Goal: Task Accomplishment & Management: Use online tool/utility

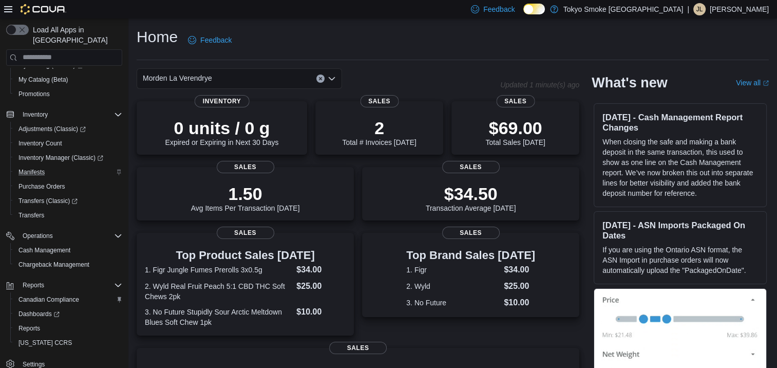
scroll to position [122, 0]
click at [35, 322] on span "Reports" at bounding box center [29, 326] width 22 height 8
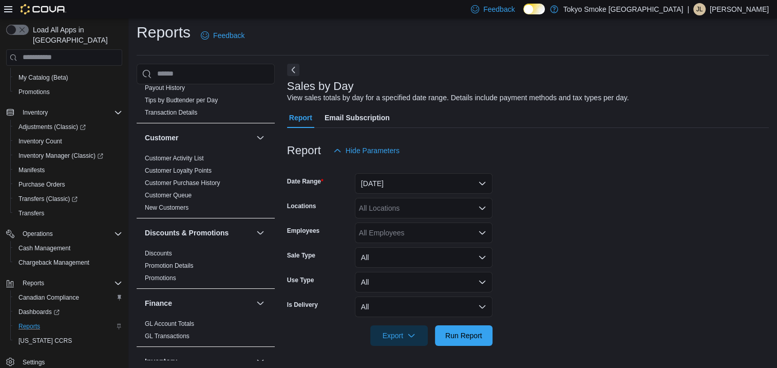
scroll to position [257, 0]
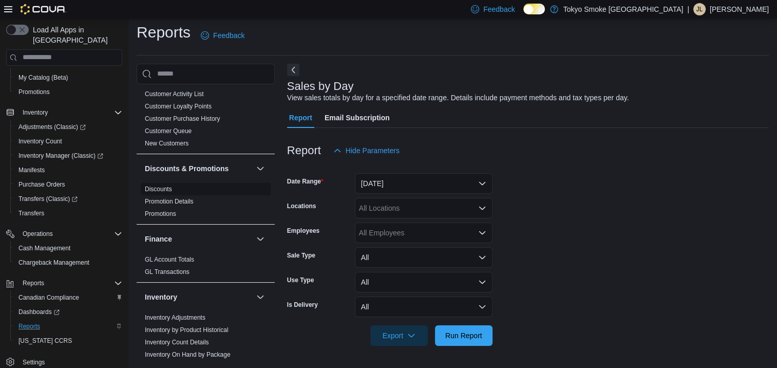
click at [157, 185] on link "Discounts" at bounding box center [158, 188] width 27 height 7
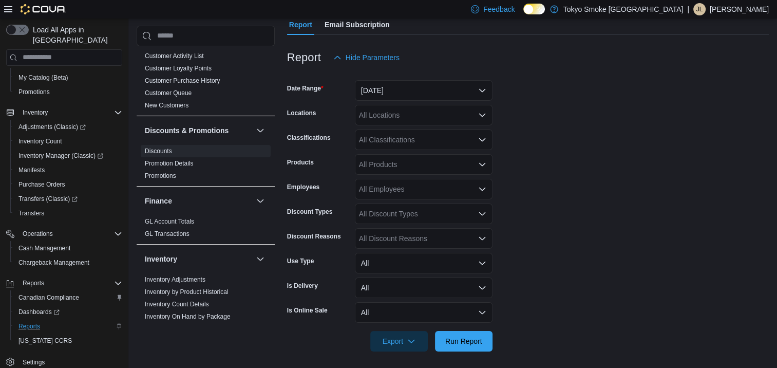
scroll to position [101, 0]
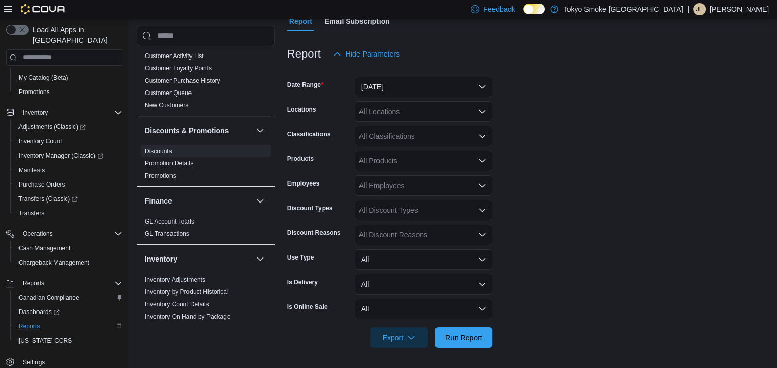
click at [419, 237] on div "All Discount Reasons" at bounding box center [424, 234] width 138 height 21
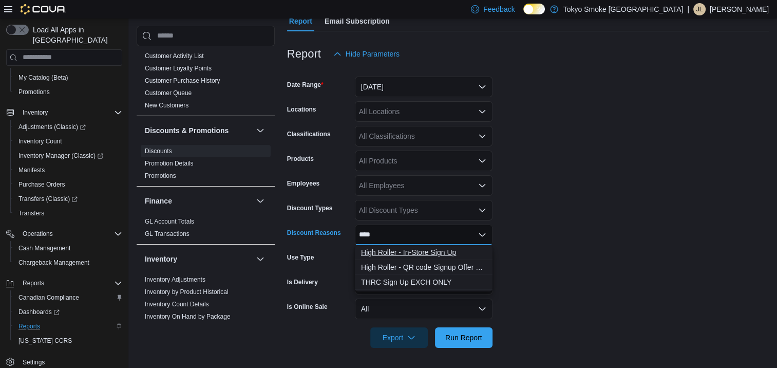
type input "****"
click at [433, 254] on span "High Roller - In-Store Sign Up" at bounding box center [423, 252] width 125 height 10
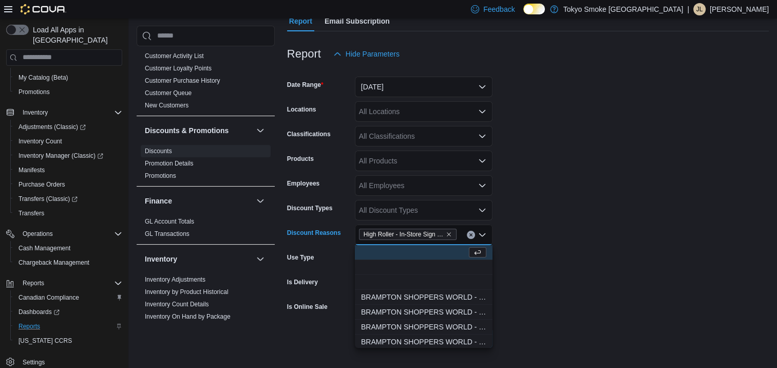
click at [570, 253] on form "Date Range [DATE] Locations All Locations Classifications All Classifications P…" at bounding box center [528, 205] width 482 height 283
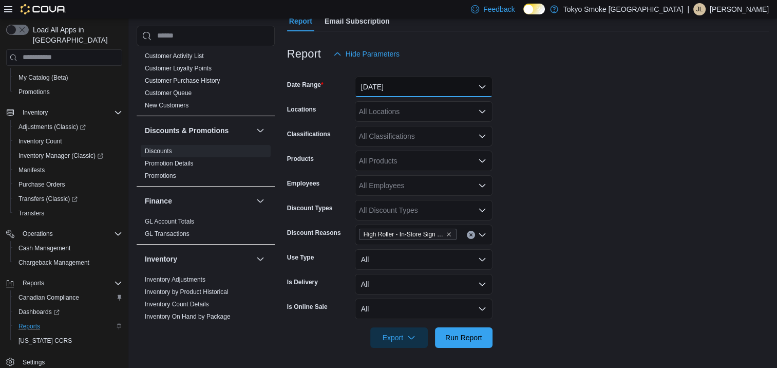
click at [418, 80] on button "[DATE]" at bounding box center [424, 86] width 138 height 21
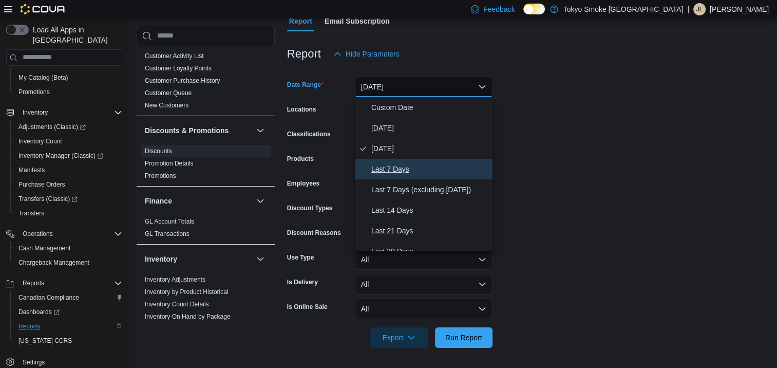
click at [427, 167] on span "Last 7 Days" at bounding box center [429, 169] width 117 height 12
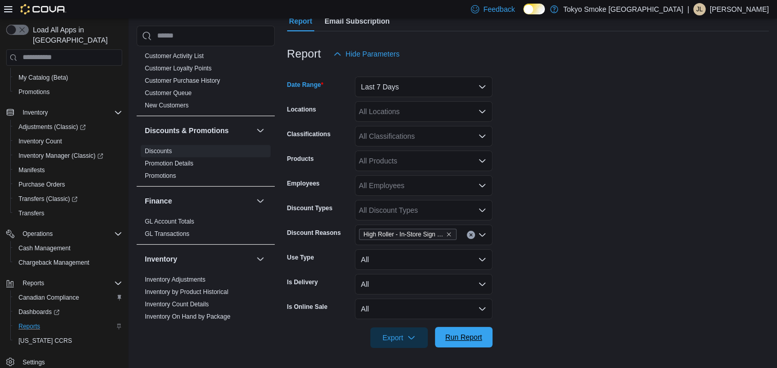
click at [475, 345] on span "Run Report" at bounding box center [463, 337] width 45 height 21
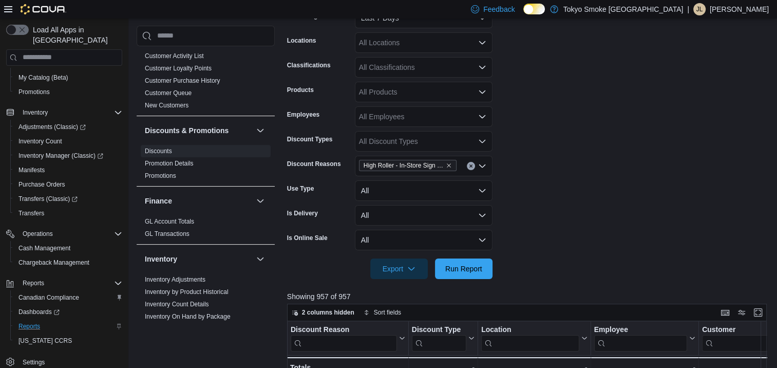
scroll to position [48, 0]
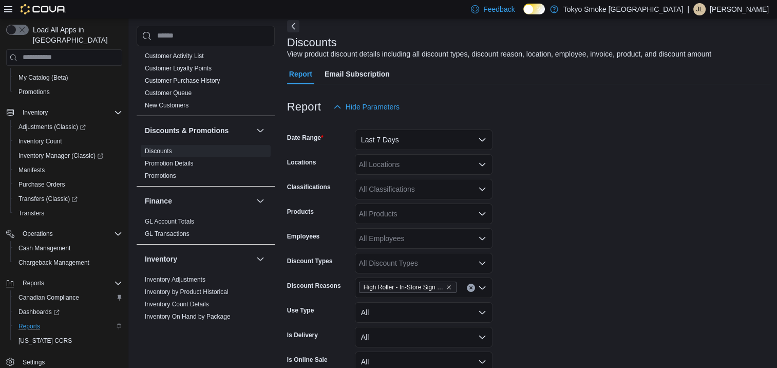
click at [407, 165] on div "All Locations" at bounding box center [424, 164] width 138 height 21
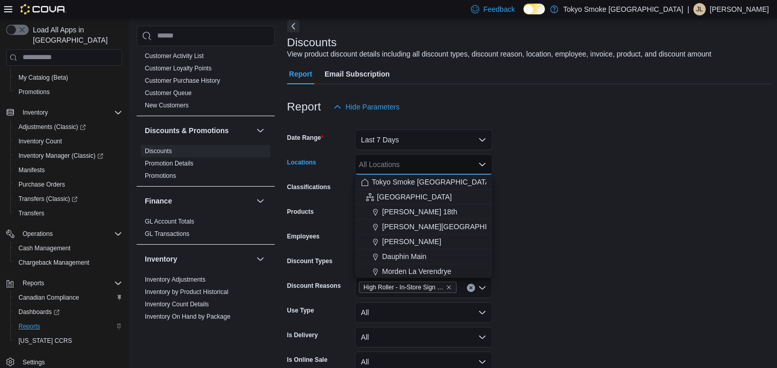
drag, startPoint x: 426, startPoint y: 269, endPoint x: 447, endPoint y: 264, distance: 21.7
click at [427, 269] on span "Morden La Verendrye" at bounding box center [416, 271] width 69 height 10
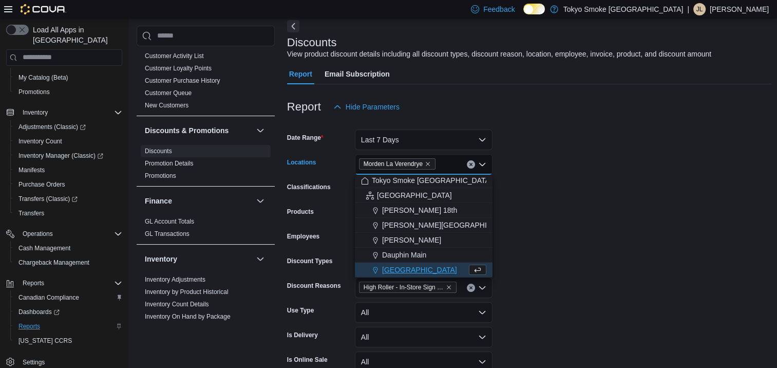
click at [575, 198] on form "Date Range Last 7 Days Locations [GEOGRAPHIC_DATA] [GEOGRAPHIC_DATA] Combo box.…" at bounding box center [529, 258] width 485 height 283
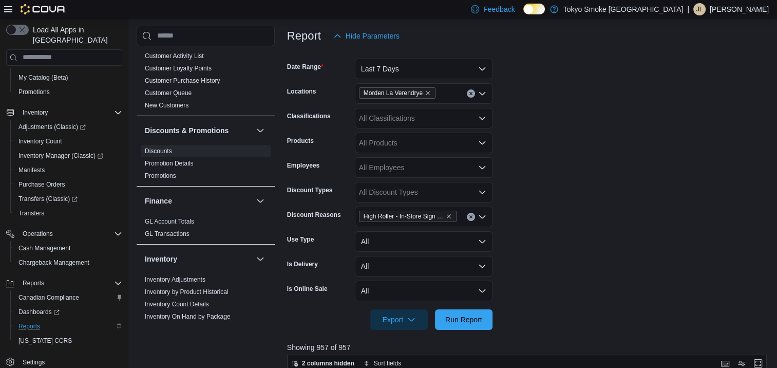
scroll to position [151, 0]
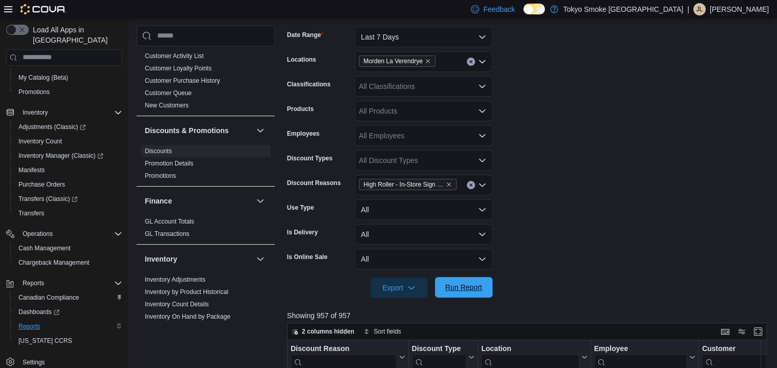
click at [487, 286] on button "Run Report" at bounding box center [464, 287] width 58 height 21
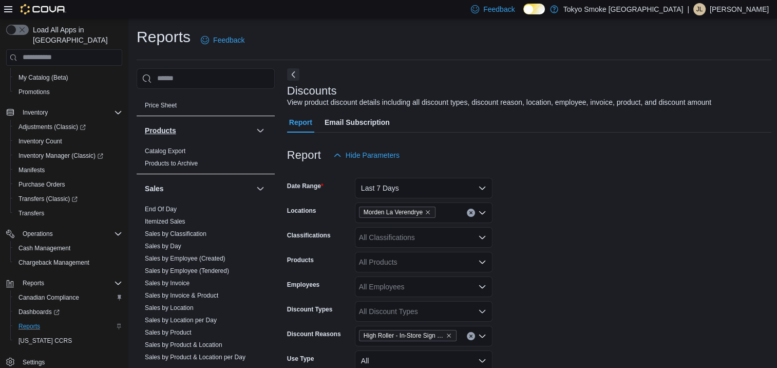
scroll to position [821, 0]
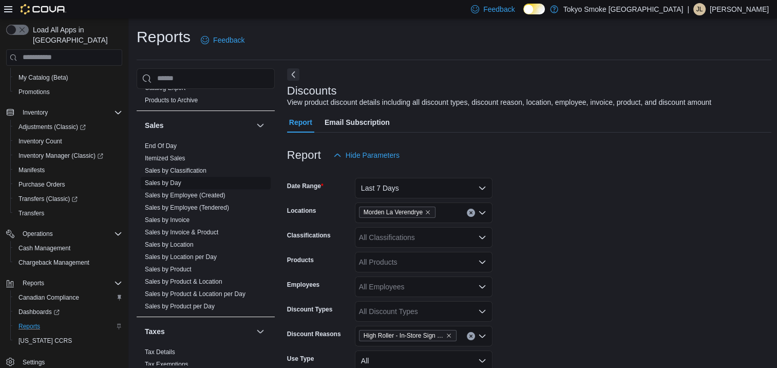
drag, startPoint x: 175, startPoint y: 174, endPoint x: 193, endPoint y: 175, distance: 18.0
click at [175, 179] on link "Sales by Day" at bounding box center [163, 182] width 36 height 7
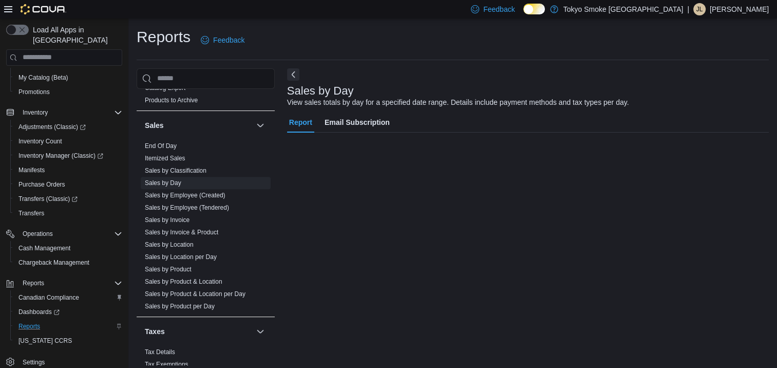
scroll to position [5, 0]
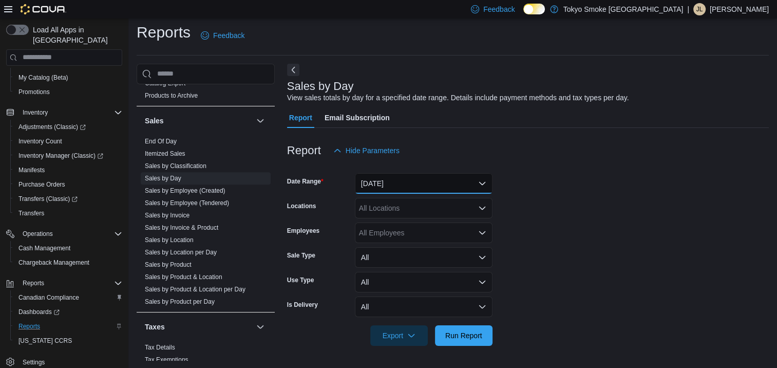
click at [400, 184] on button "[DATE]" at bounding box center [424, 183] width 138 height 21
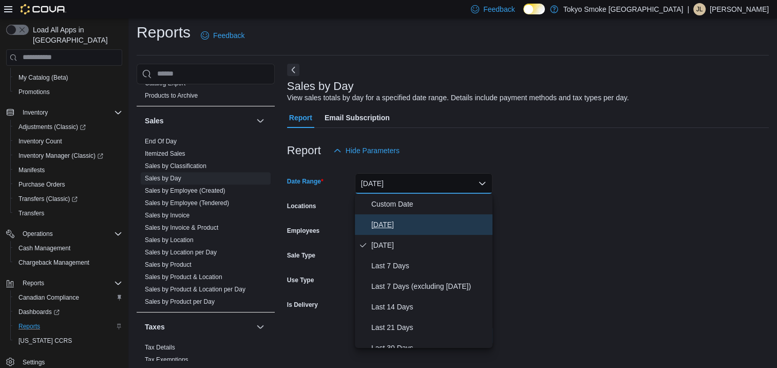
click at [394, 222] on span "[DATE]" at bounding box center [429, 224] width 117 height 12
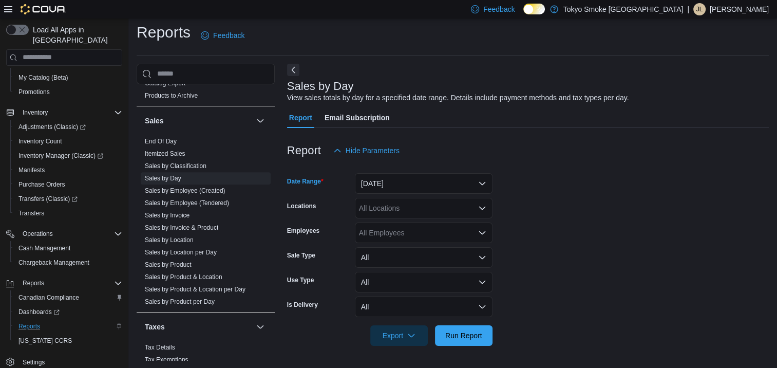
click at [405, 210] on div "All Locations" at bounding box center [424, 208] width 138 height 21
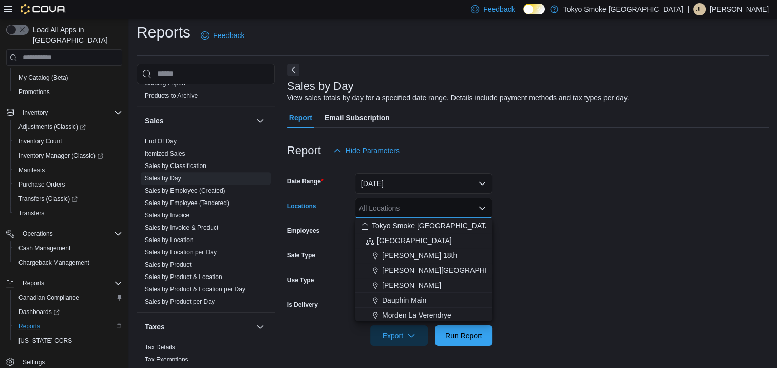
drag, startPoint x: 428, startPoint y: 309, endPoint x: 501, endPoint y: 281, distance: 77.3
click at [429, 310] on span "Morden La Verendrye" at bounding box center [416, 315] width 69 height 10
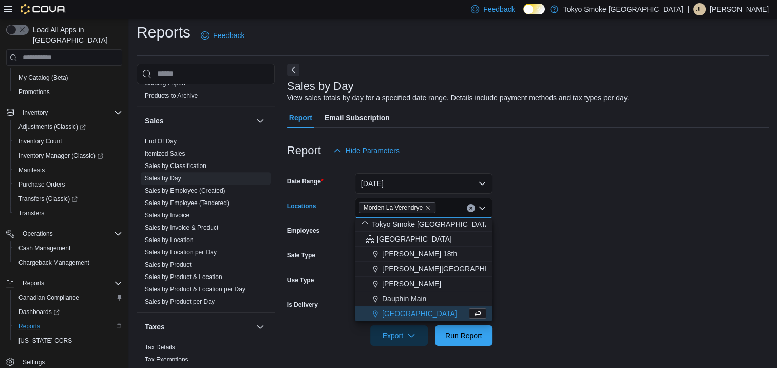
click at [544, 258] on form "Date Range [DATE] Locations [GEOGRAPHIC_DATA] [GEOGRAPHIC_DATA] Combo box. Sele…" at bounding box center [528, 253] width 482 height 185
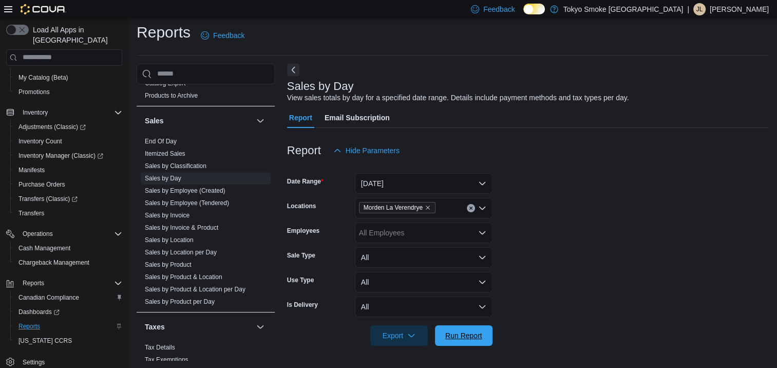
drag, startPoint x: 470, startPoint y: 340, endPoint x: 520, endPoint y: 308, distance: 59.0
click at [470, 340] on span "Run Report" at bounding box center [463, 335] width 45 height 21
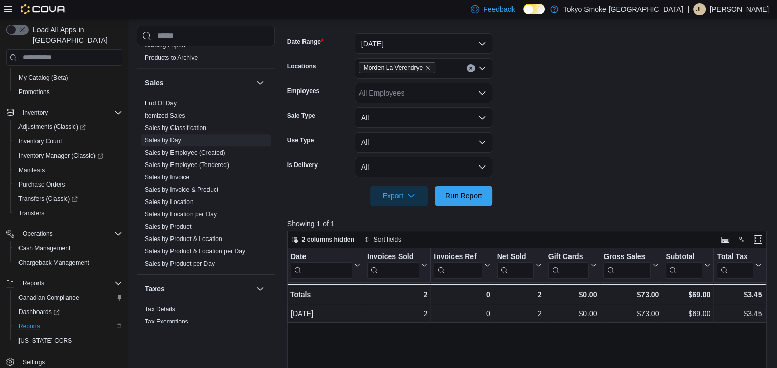
scroll to position [159, 0]
